Goal: Obtain resource: Download file/media

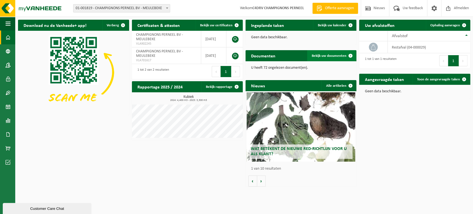
click at [340, 55] on span "Bekijk uw documenten" at bounding box center [328, 56] width 35 height 4
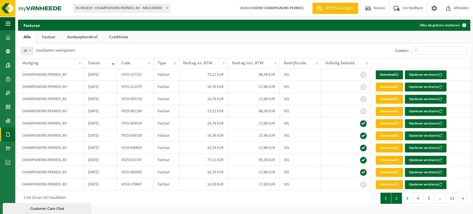
click at [395, 198] on button "2" at bounding box center [396, 197] width 11 height 11
click at [385, 199] on button "1" at bounding box center [385, 197] width 11 height 11
click at [243, 160] on td "93,30 EUR" at bounding box center [253, 160] width 51 height 12
click at [390, 159] on link "Download" at bounding box center [388, 160] width 27 height 9
